Goal: Contribute content

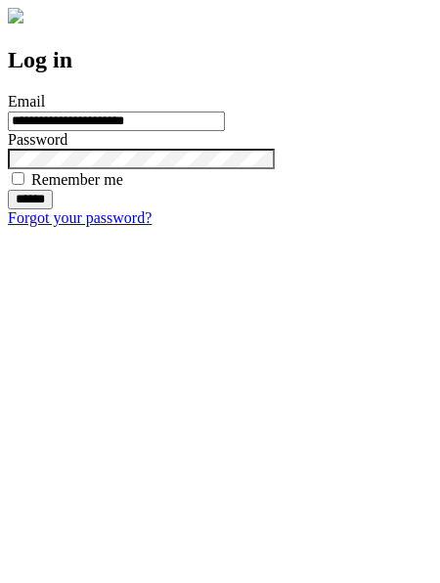
type input "**********"
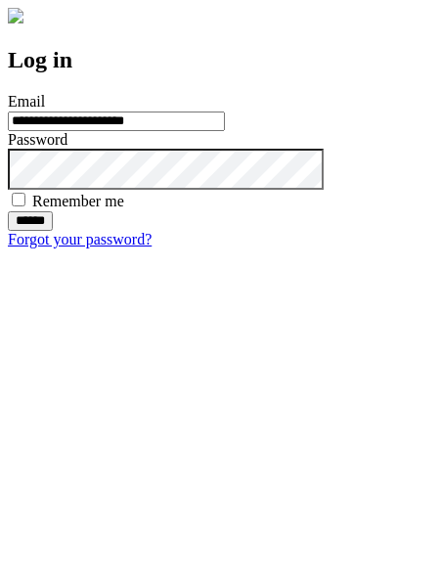
click at [53, 231] on input "******" at bounding box center [30, 221] width 45 height 20
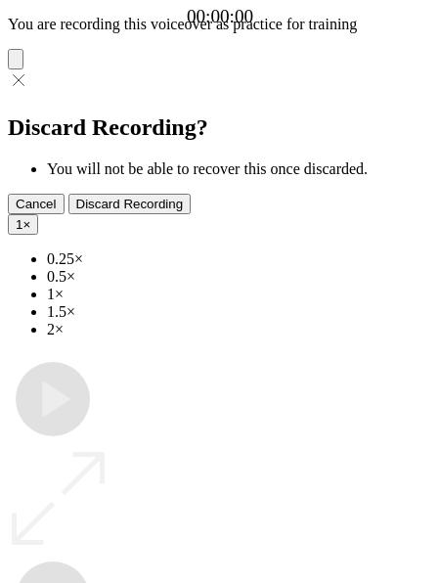
type input "**********"
